Goal: Information Seeking & Learning: Learn about a topic

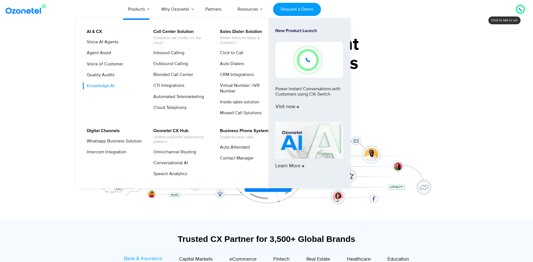
click at [107, 86] on link "Knowledge AI" at bounding box center [99, 86] width 32 height 7
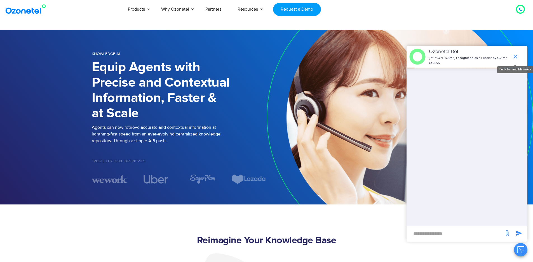
click at [517, 54] on icon "end chat or minimize" at bounding box center [515, 56] width 7 height 7
